Goal: Register for event/course

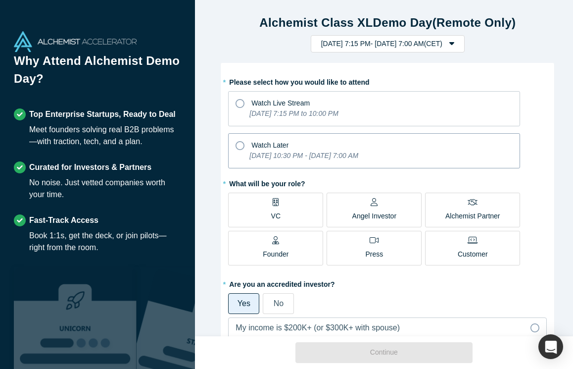
click at [237, 145] on icon at bounding box center [240, 145] width 9 height 9
click at [0, 0] on input "Watch Later [DATE] 10:30 PM - [DATE] 7:00 AM" at bounding box center [0, 0] width 0 height 0
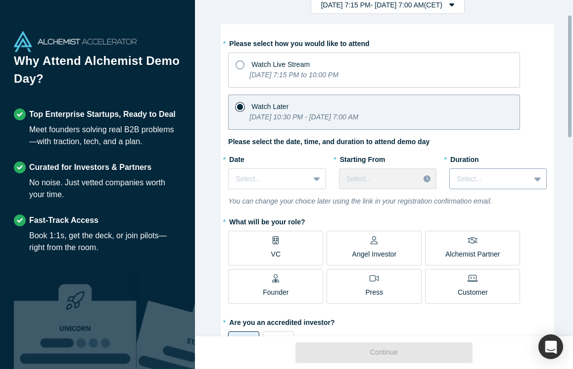
scroll to position [42, 0]
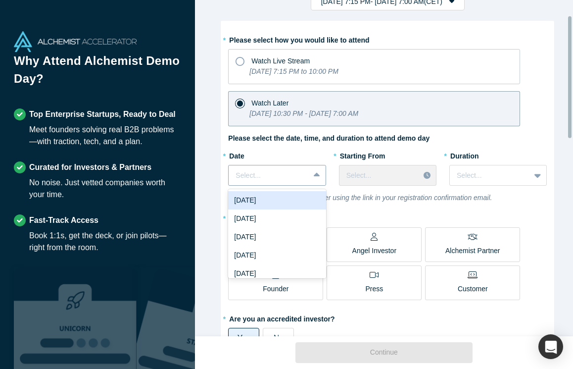
click at [314, 174] on icon at bounding box center [317, 175] width 6 height 10
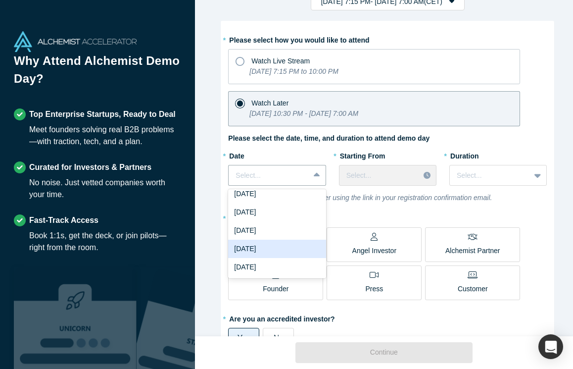
click at [279, 248] on div "[DATE]" at bounding box center [277, 249] width 98 height 18
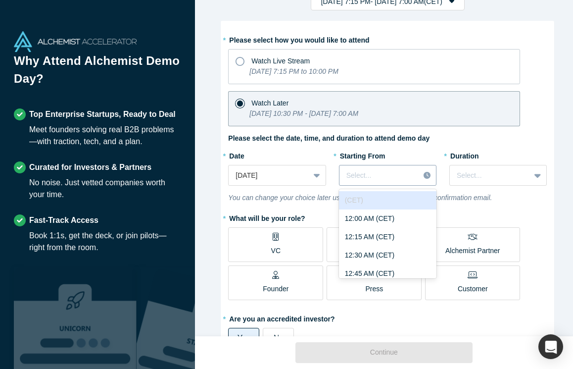
click at [377, 172] on div at bounding box center [380, 175] width 66 height 12
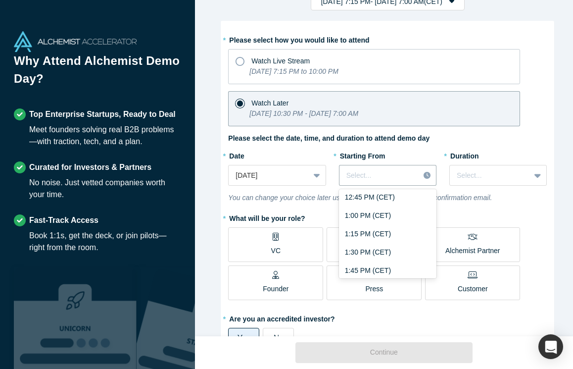
scroll to position [989, 0]
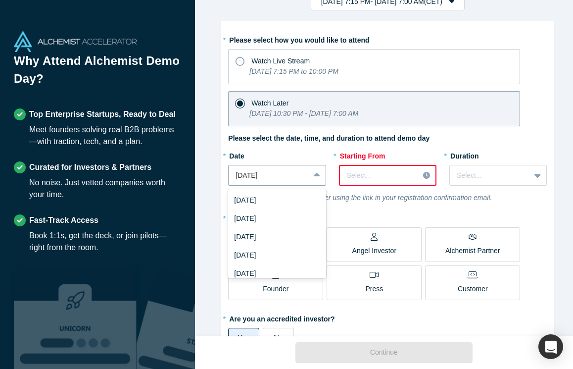
click at [314, 172] on icon at bounding box center [317, 175] width 6 height 10
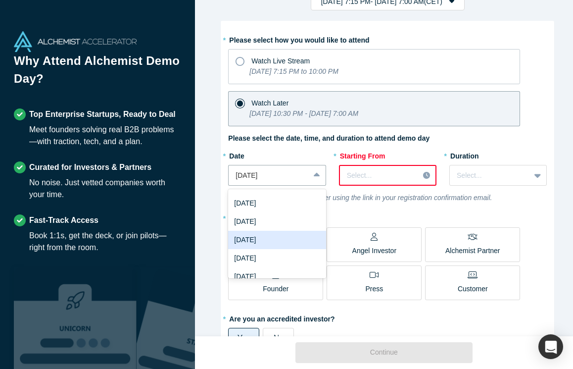
scroll to position [15, 0]
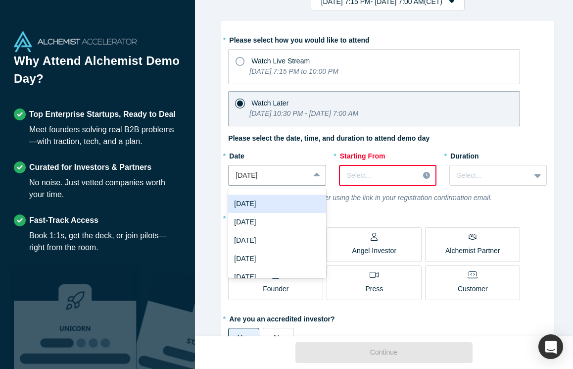
click at [280, 204] on div "[DATE]" at bounding box center [277, 204] width 98 height 18
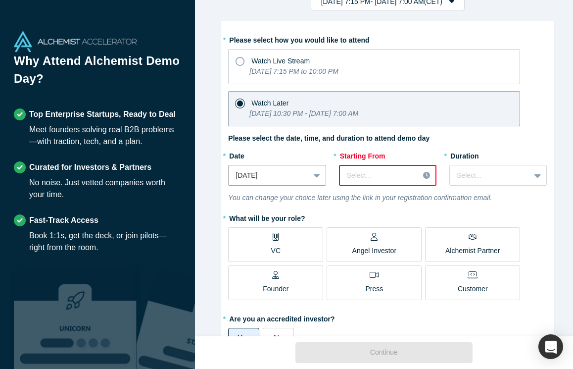
click at [405, 173] on div at bounding box center [379, 175] width 65 height 12
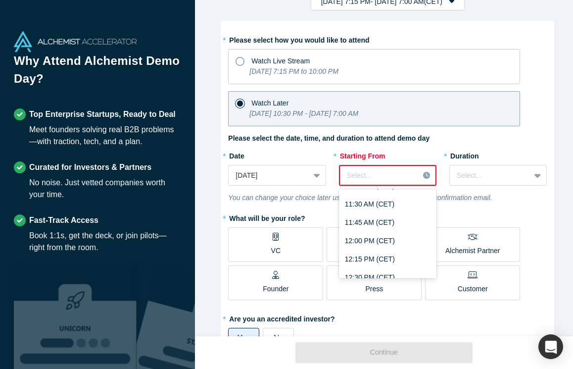
scroll to position [1022, 0]
click at [375, 219] on div "2:00 PM (CET)" at bounding box center [388, 222] width 98 height 18
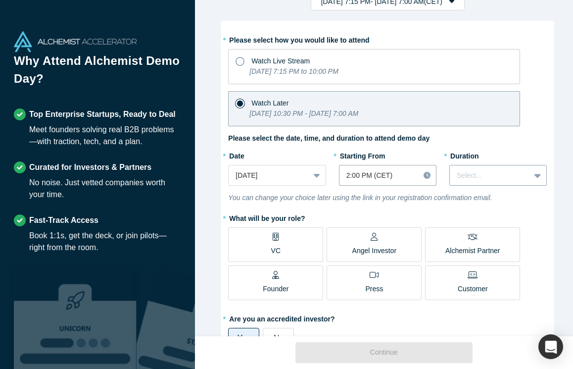
click at [535, 173] on icon at bounding box center [538, 175] width 6 height 10
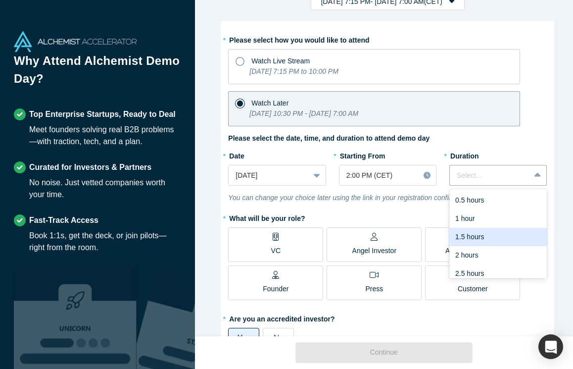
click at [519, 239] on div "1.5 hours" at bounding box center [498, 237] width 98 height 18
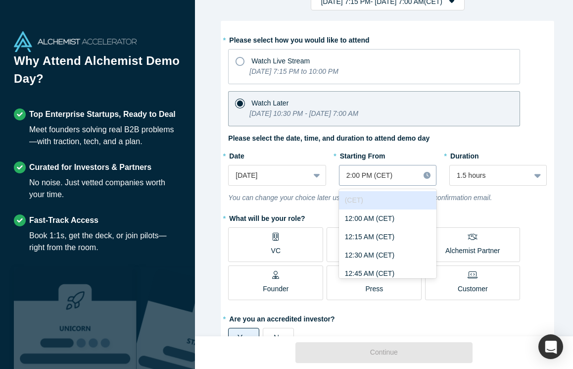
click at [410, 171] on div "2:00 PM (CET)" at bounding box center [380, 175] width 80 height 16
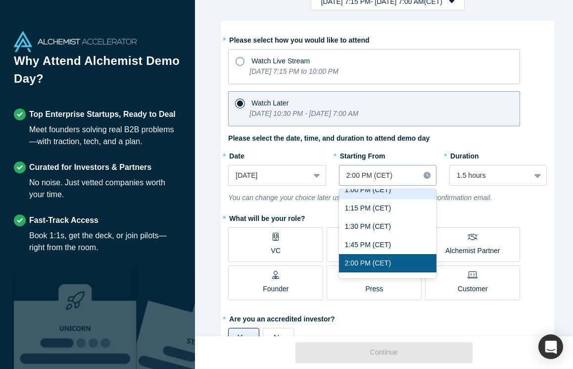
click at [406, 194] on div "1:00 PM (CET)" at bounding box center [388, 190] width 98 height 18
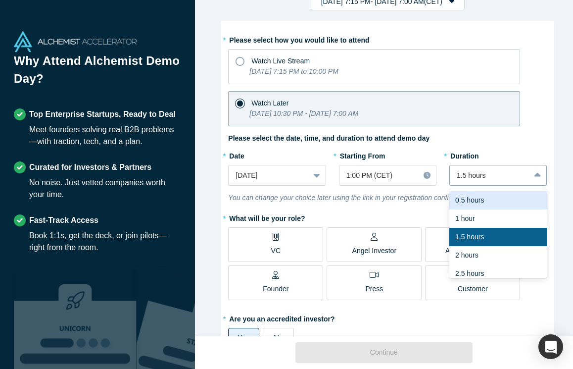
click at [535, 175] on icon at bounding box center [538, 175] width 6 height 4
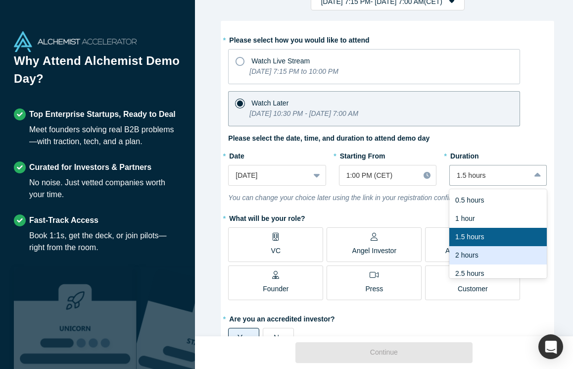
click at [478, 256] on div "2 hours" at bounding box center [498, 255] width 98 height 18
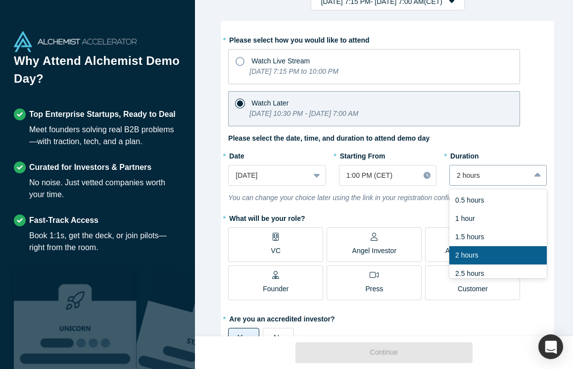
click at [535, 175] on icon at bounding box center [538, 175] width 6 height 4
click at [473, 233] on div "1.5 hours" at bounding box center [498, 237] width 98 height 18
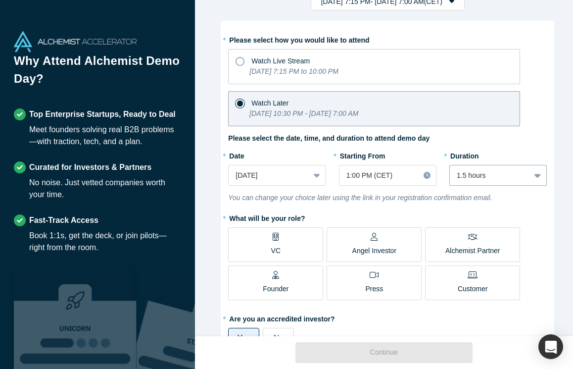
click at [380, 242] on div "Angel Investor" at bounding box center [374, 244] width 45 height 23
click at [0, 0] on input "Angel Investor" at bounding box center [0, 0] width 0 height 0
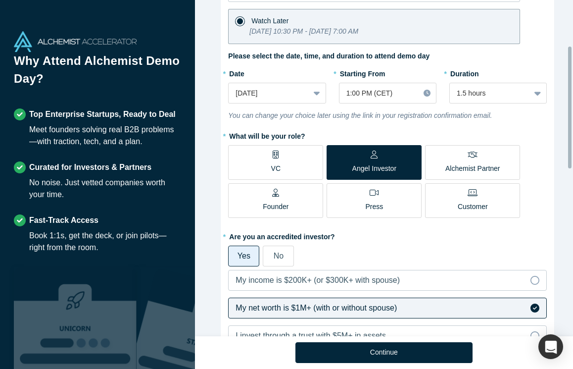
scroll to position [126, 0]
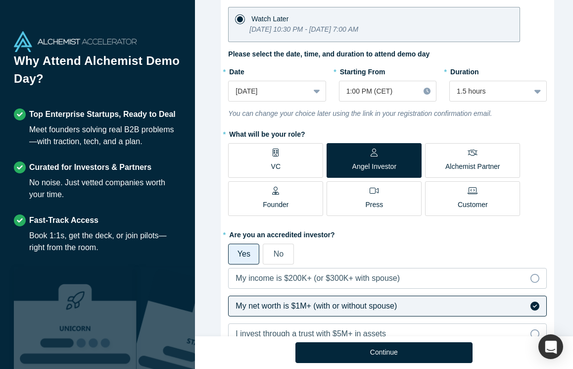
click at [238, 249] on div "Yes" at bounding box center [244, 254] width 13 height 12
click at [0, 0] on input "Yes" at bounding box center [0, 0] width 0 height 0
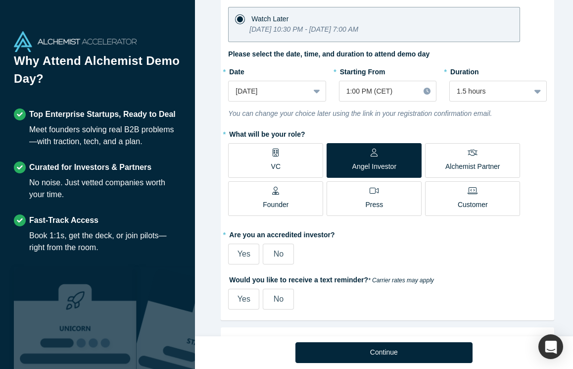
click at [276, 254] on span "No" at bounding box center [279, 253] width 10 height 8
click at [0, 0] on input "No" at bounding box center [0, 0] width 0 height 0
click at [248, 254] on label "Yes" at bounding box center [243, 254] width 31 height 21
click at [0, 0] on input "Yes" at bounding box center [0, 0] width 0 height 0
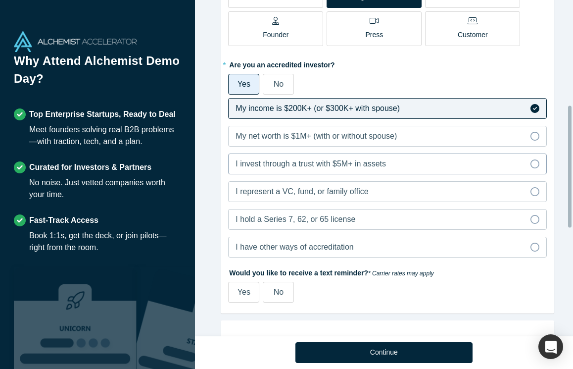
scroll to position [303, 0]
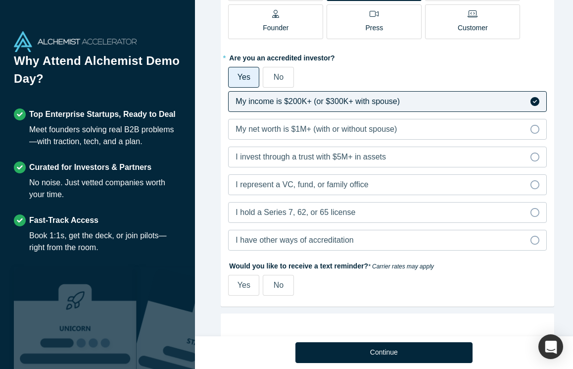
click at [238, 284] on span "Yes" at bounding box center [244, 285] width 13 height 8
click at [0, 0] on input "Yes" at bounding box center [0, 0] width 0 height 0
select select "DE"
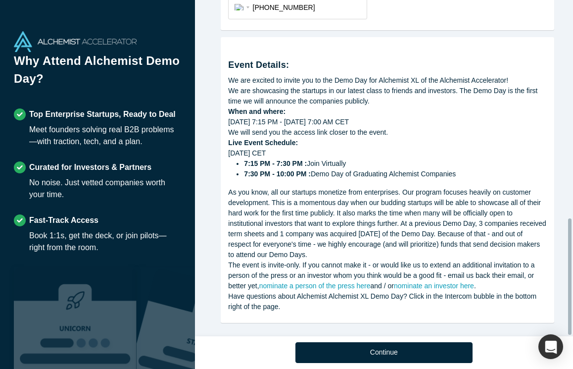
scroll to position [633, 0]
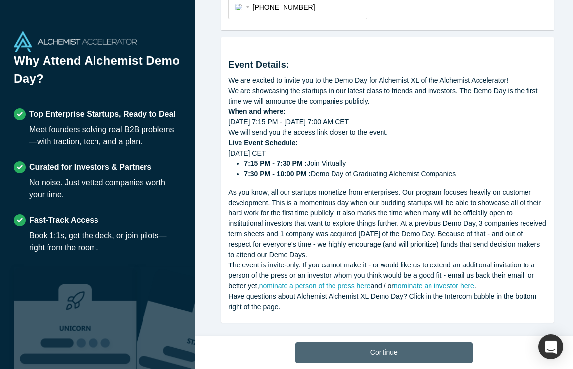
click at [380, 352] on button "Continue" at bounding box center [384, 352] width 177 height 21
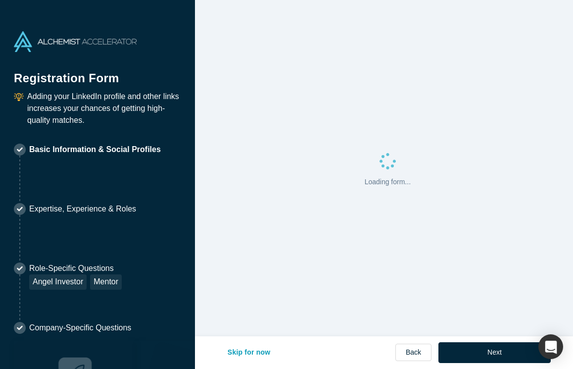
select select "DE"
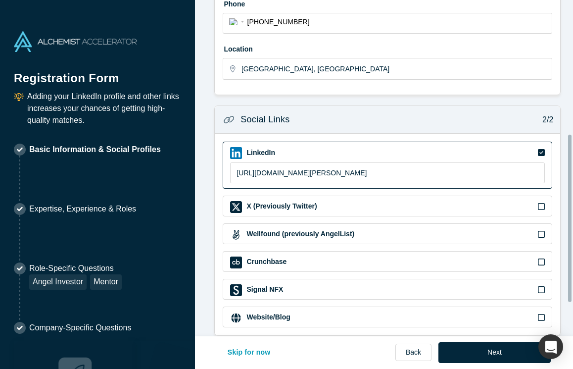
scroll to position [335, 0]
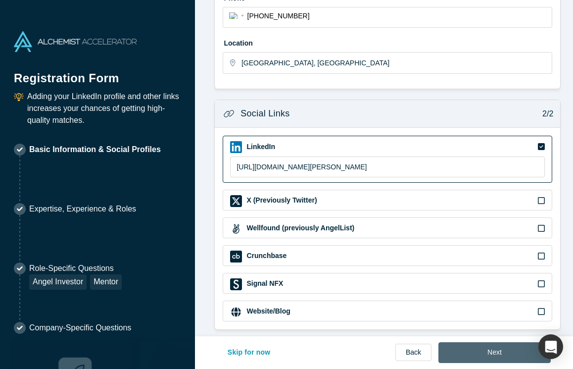
click at [499, 354] on button "Next" at bounding box center [495, 352] width 112 height 21
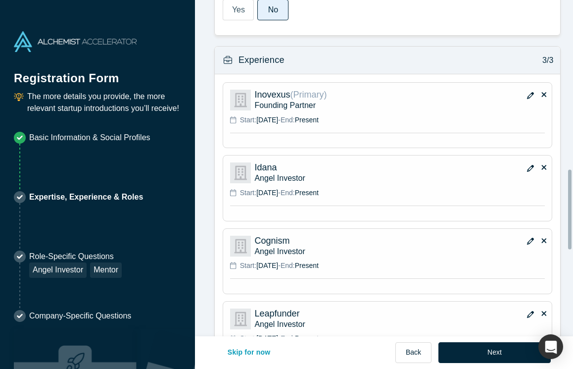
scroll to position [761, 0]
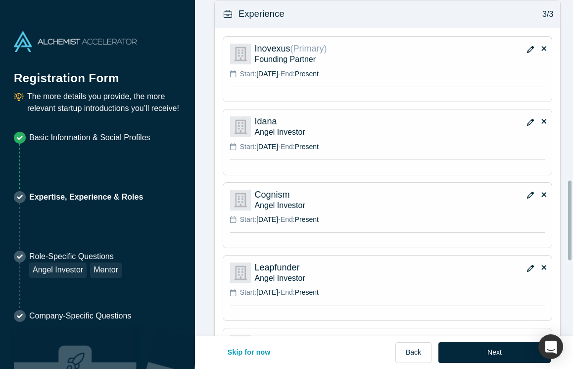
drag, startPoint x: 572, startPoint y: 220, endPoint x: 572, endPoint y: 230, distance: 9.4
click at [572, 230] on div at bounding box center [570, 168] width 3 height 334
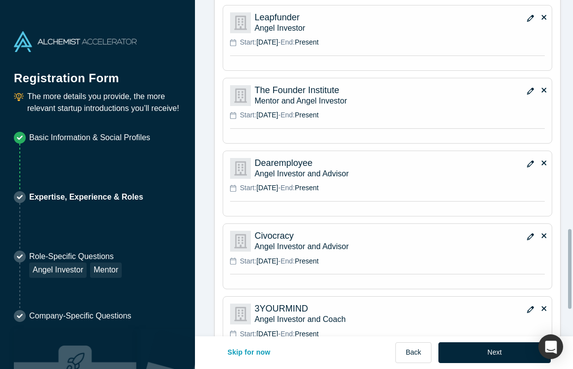
scroll to position [1080, 0]
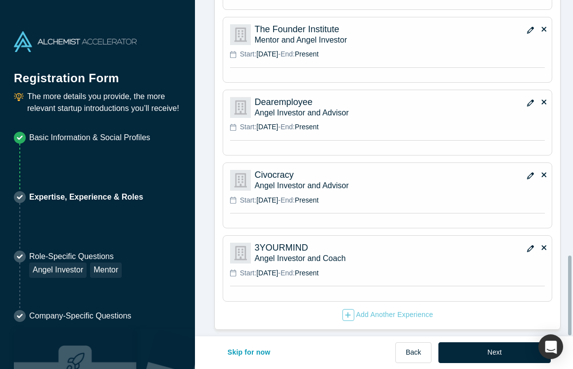
drag, startPoint x: 569, startPoint y: 224, endPoint x: 563, endPoint y: 305, distance: 80.9
click at [563, 305] on div "Achievements 1/3 * What are your top 3-5 professional achievements? [PERSON_NAM…" at bounding box center [384, 168] width 378 height 336
click at [346, 312] on icon "button" at bounding box center [348, 314] width 5 height 5
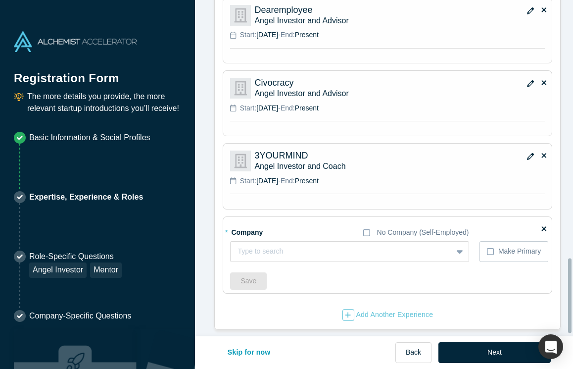
scroll to position [1172, 0]
click at [289, 245] on div at bounding box center [332, 251] width 188 height 12
type input "Knowunity"
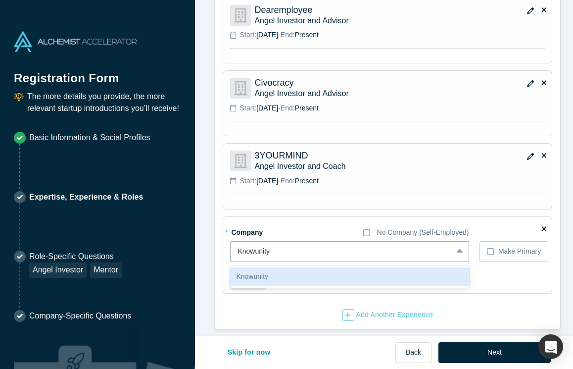
click at [258, 268] on div "Knowunity" at bounding box center [349, 276] width 239 height 18
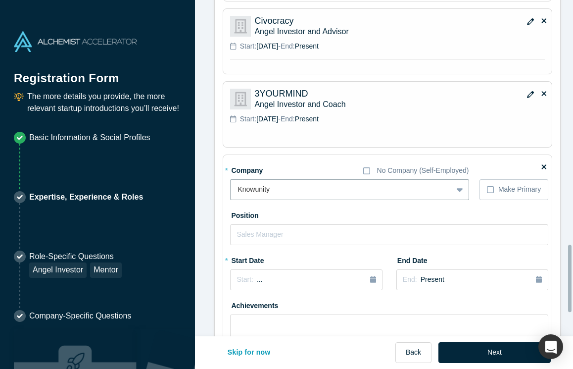
scroll to position [1239, 0]
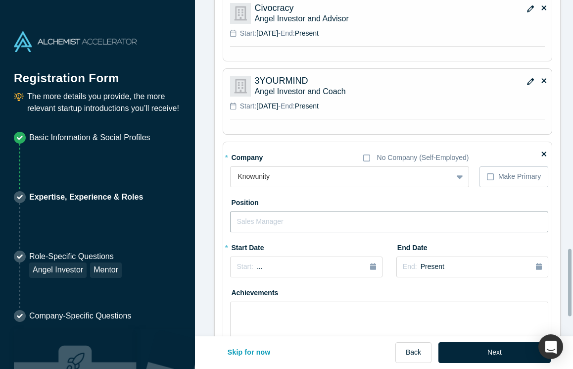
click at [299, 222] on input "text" at bounding box center [389, 221] width 318 height 21
type input "Angel Investor"
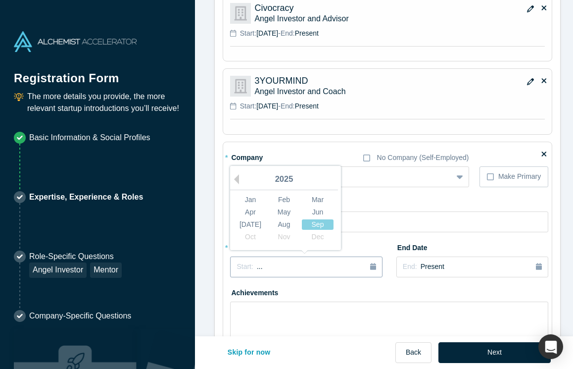
click at [372, 266] on icon "button" at bounding box center [373, 266] width 6 height 7
click at [250, 212] on div "Apr" at bounding box center [251, 211] width 32 height 10
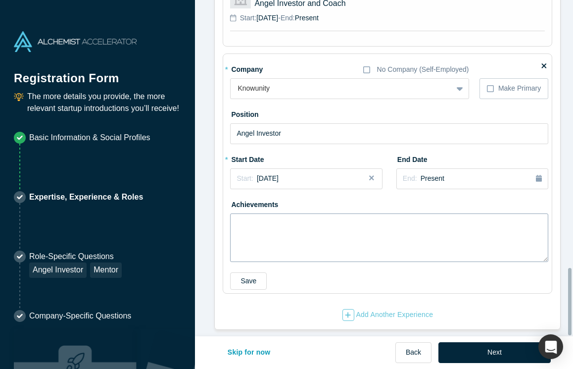
scroll to position [1335, 0]
click at [241, 272] on button "Save" at bounding box center [248, 280] width 37 height 17
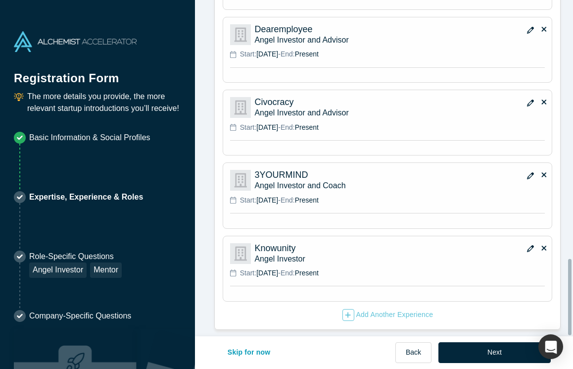
scroll to position [1142, 0]
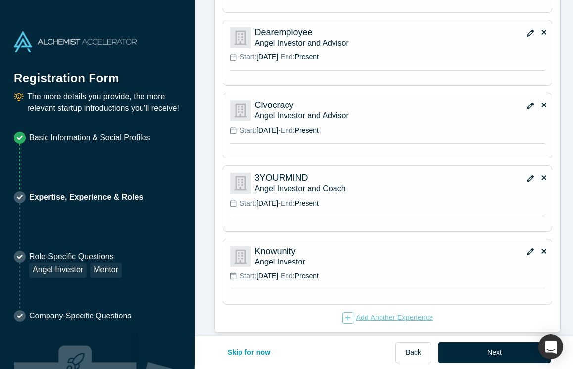
click at [346, 318] on icon "button" at bounding box center [348, 317] width 5 height 5
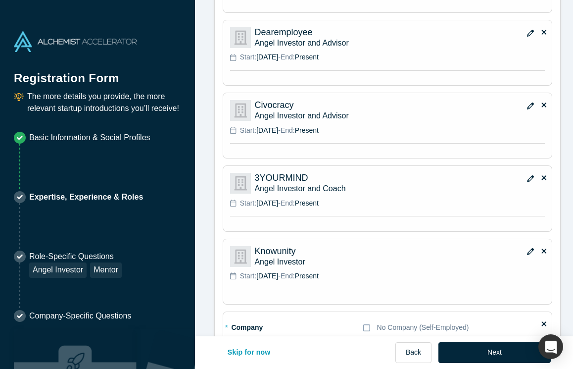
click at [313, 322] on div "* Company No Company (Self-Employed)" at bounding box center [349, 327] width 239 height 17
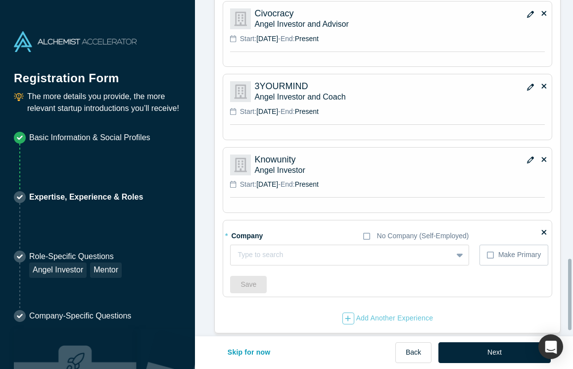
scroll to position [1244, 0]
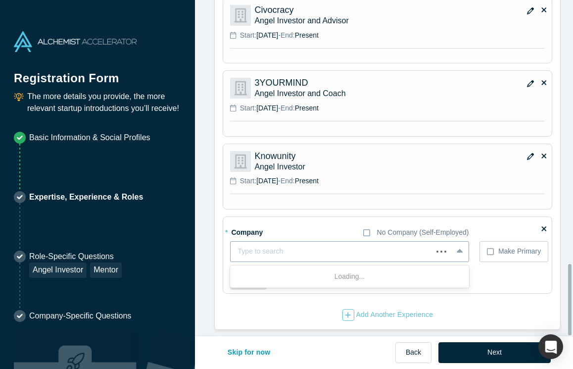
click at [258, 245] on div at bounding box center [332, 251] width 188 height 12
type input "Limova AI"
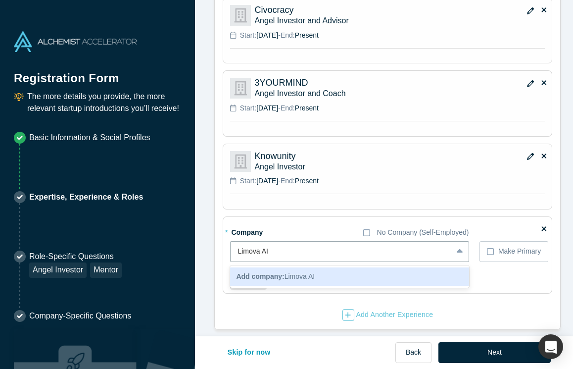
click at [299, 272] on span "Add company: Limova AI" at bounding box center [275, 276] width 79 height 8
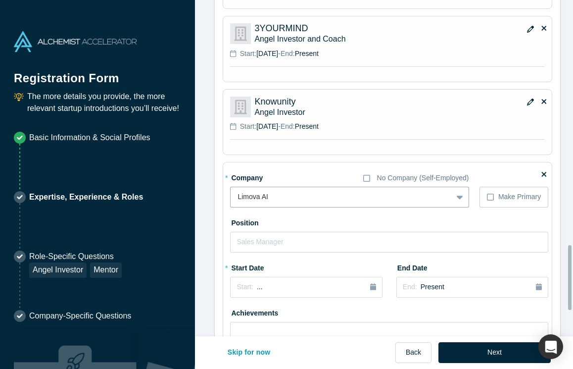
scroll to position [1295, 0]
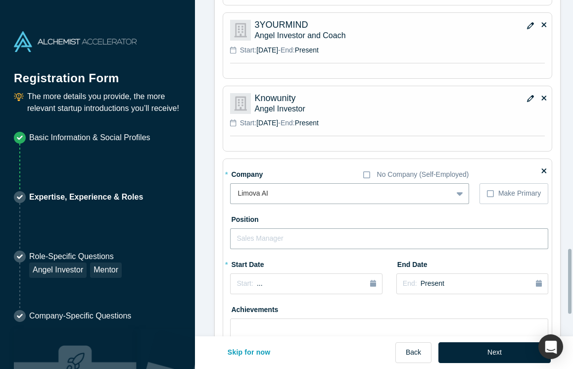
click at [295, 241] on input "text" at bounding box center [389, 238] width 318 height 21
type input "Angel Investor"
click at [366, 282] on div "Start: ..." at bounding box center [306, 283] width 139 height 11
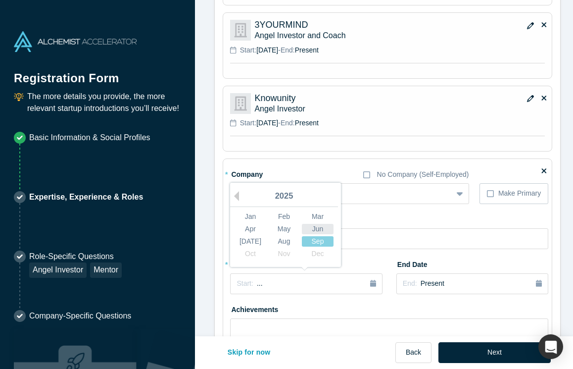
click at [314, 228] on div "Jun" at bounding box center [318, 229] width 32 height 10
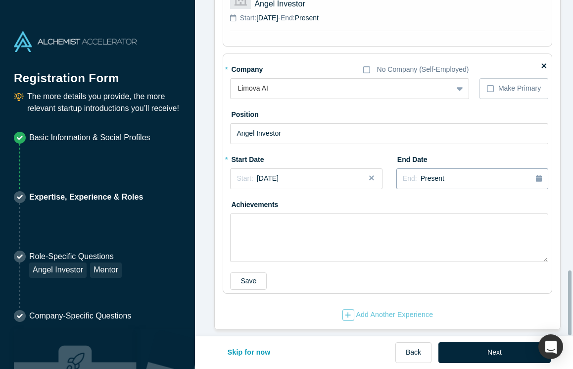
scroll to position [1407, 0]
click at [258, 272] on button "Save" at bounding box center [248, 280] width 37 height 17
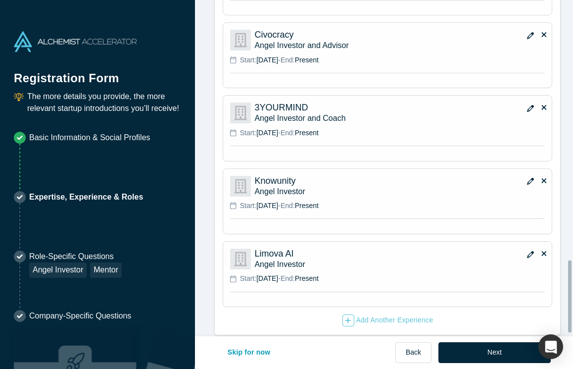
scroll to position [1225, 0]
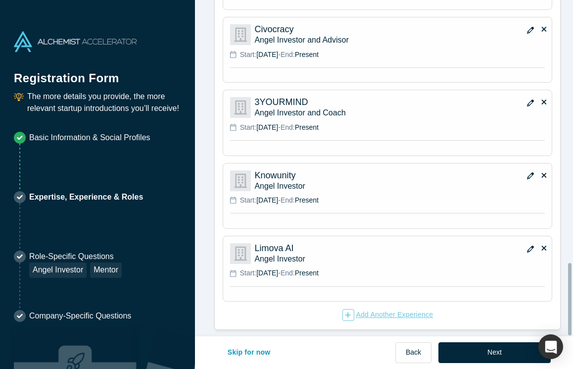
click at [345, 311] on icon "button" at bounding box center [348, 314] width 6 height 7
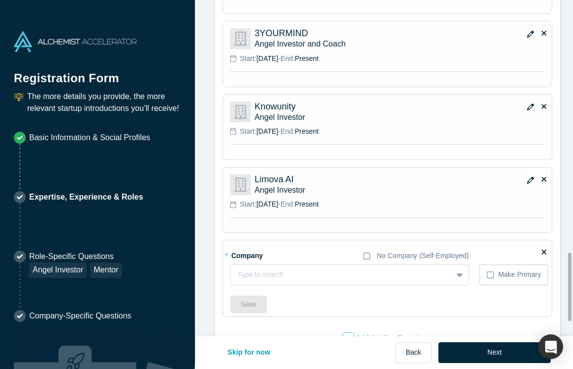
scroll to position [1293, 0]
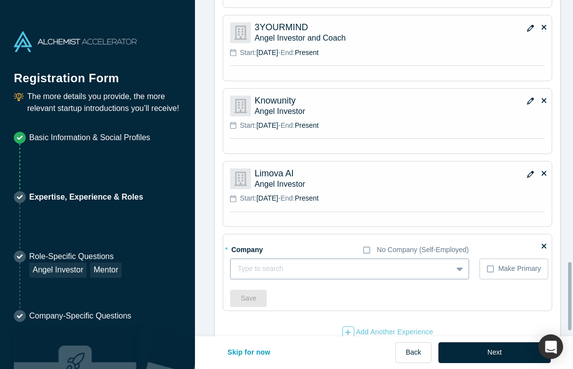
click at [283, 267] on div at bounding box center [341, 268] width 207 height 12
type input "Cofenster"
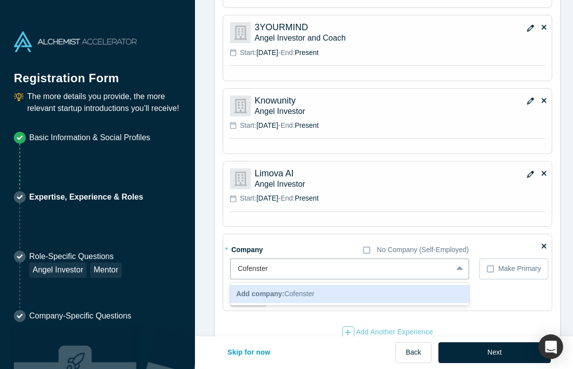
click at [299, 293] on span "Add company: Cofenster" at bounding box center [275, 294] width 78 height 8
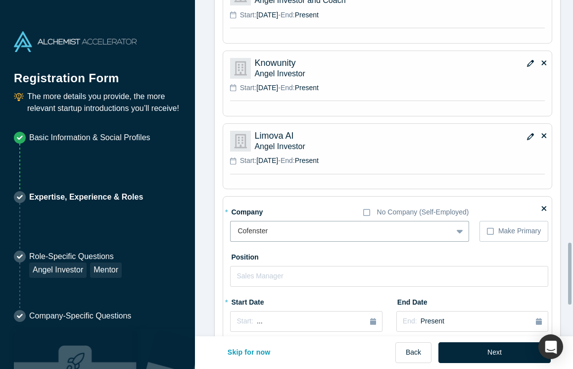
scroll to position [1368, 0]
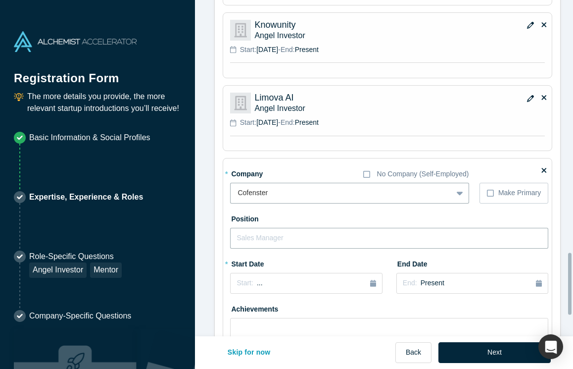
click at [286, 238] on input "text" at bounding box center [389, 238] width 318 height 21
type input "Angel Investor"
click at [370, 284] on icon "button" at bounding box center [373, 283] width 6 height 7
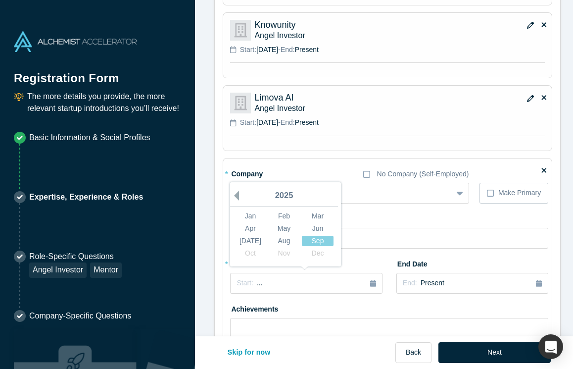
click at [234, 194] on button "Previous Year" at bounding box center [234, 196] width 10 height 10
click at [279, 213] on div "Feb" at bounding box center [284, 216] width 32 height 10
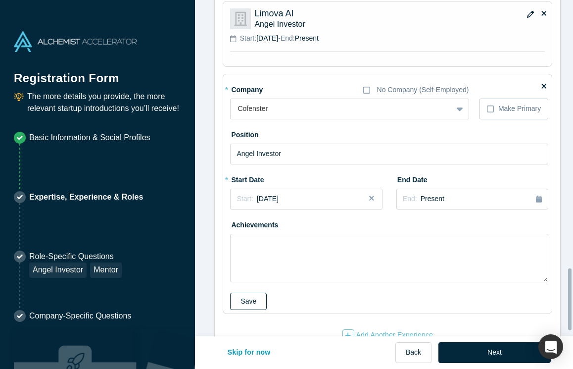
click at [241, 300] on button "Save" at bounding box center [248, 301] width 37 height 17
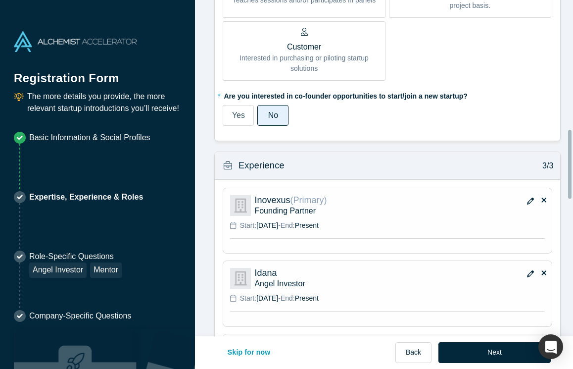
scroll to position [598, 0]
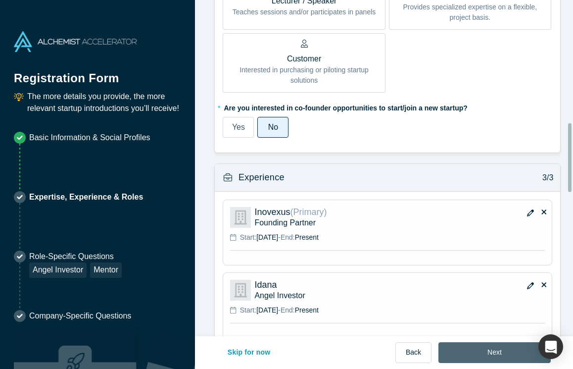
click at [480, 348] on button "Next" at bounding box center [495, 352] width 112 height 21
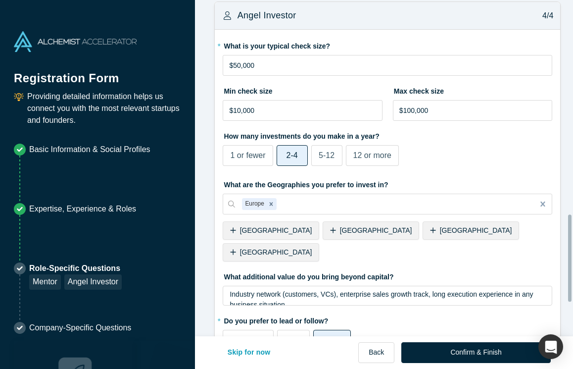
scroll to position [959, 0]
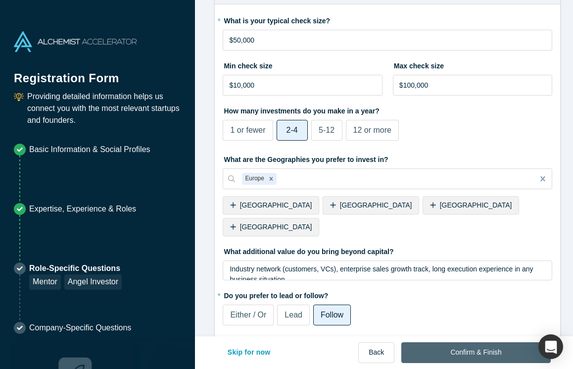
click at [486, 349] on button "Confirm & Finish" at bounding box center [475, 352] width 149 height 21
